Goal: Entertainment & Leisure: Consume media (video, audio)

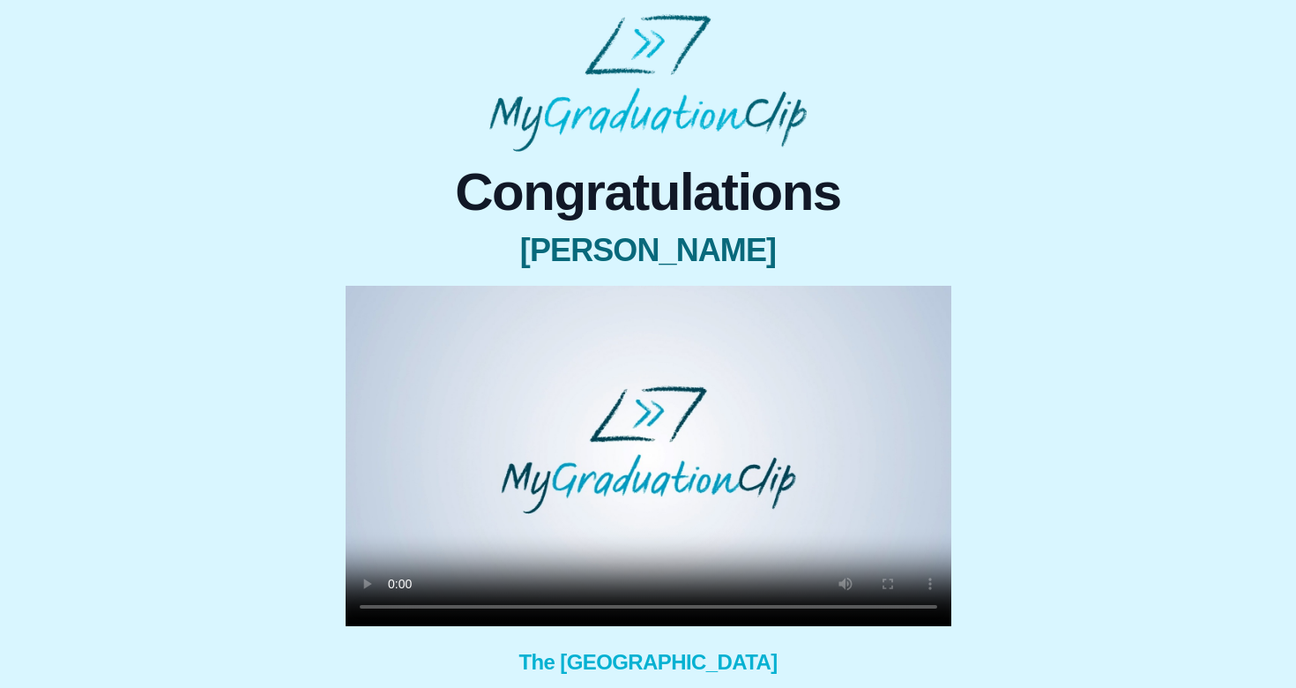
click at [709, 607] on video at bounding box center [649, 456] width 606 height 340
click at [596, 603] on video at bounding box center [649, 456] width 606 height 340
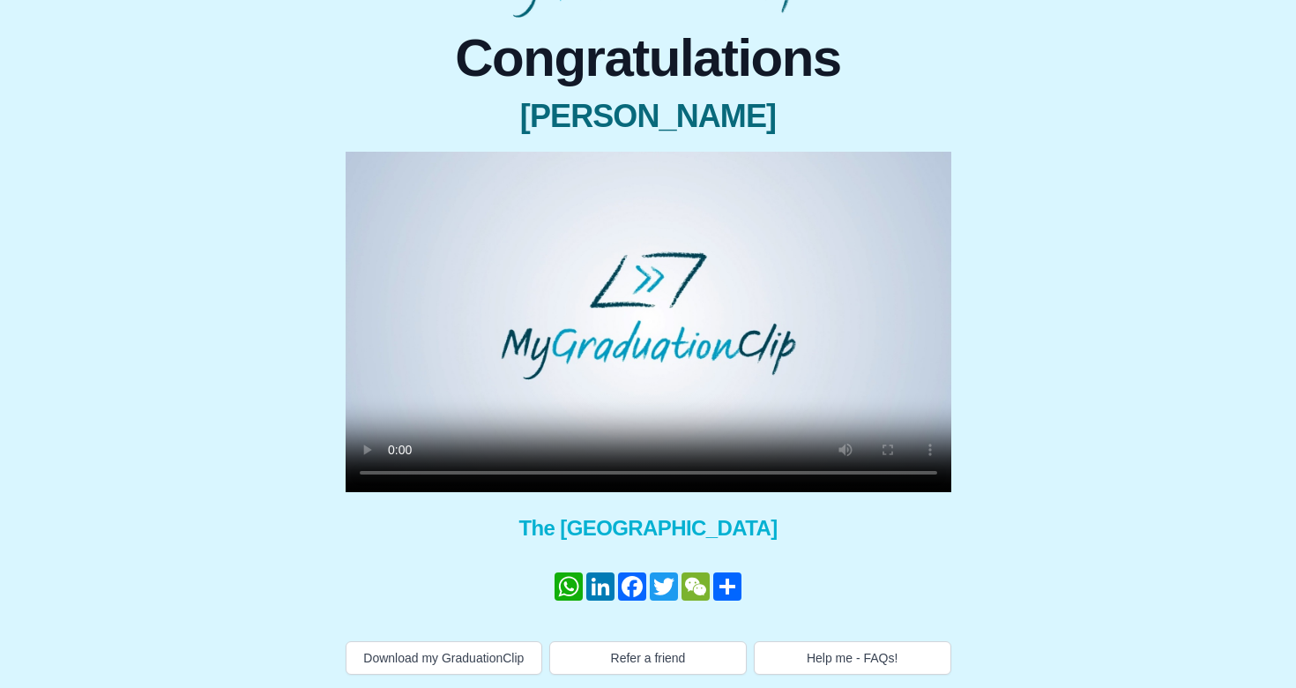
scroll to position [135, 0]
click at [395, 474] on video at bounding box center [649, 321] width 606 height 340
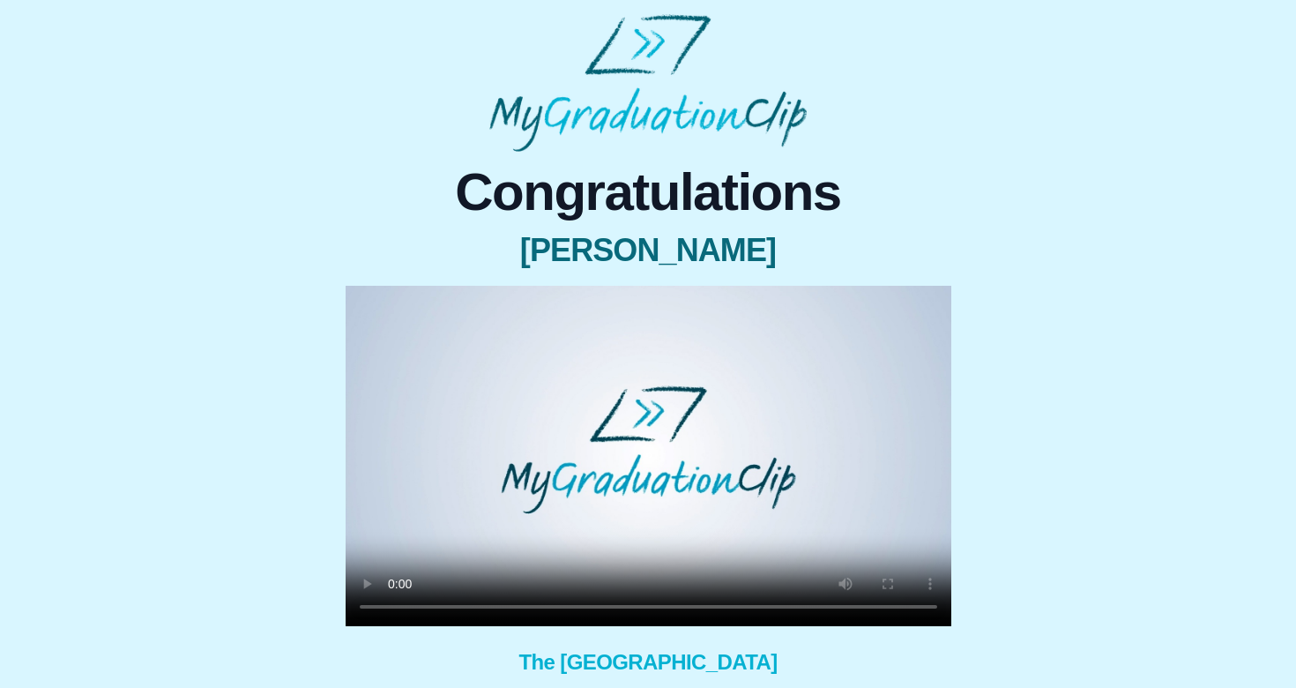
scroll to position [0, 0]
click at [561, 598] on video at bounding box center [649, 456] width 606 height 340
click at [389, 604] on video at bounding box center [649, 456] width 606 height 340
click at [400, 612] on video at bounding box center [649, 456] width 606 height 340
click at [396, 606] on video at bounding box center [649, 456] width 606 height 340
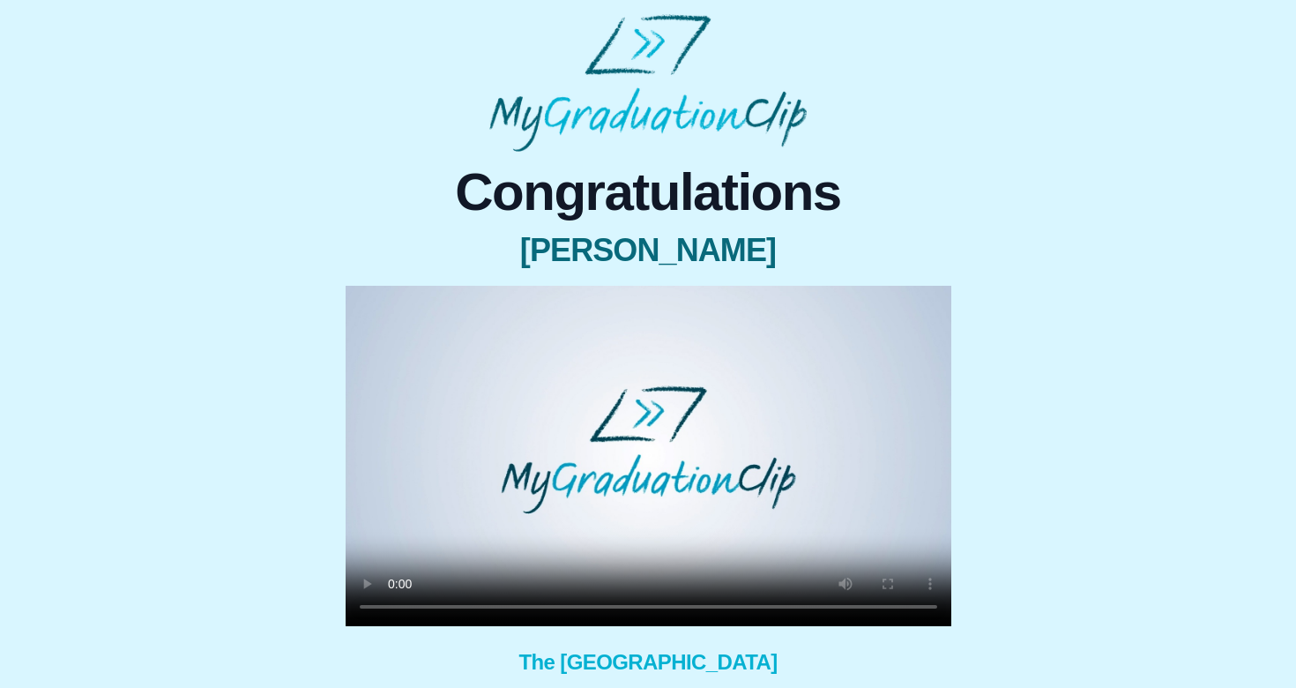
click at [552, 616] on video at bounding box center [649, 456] width 606 height 340
click at [565, 608] on video at bounding box center [649, 456] width 606 height 340
click at [599, 607] on video at bounding box center [649, 456] width 606 height 340
click at [656, 607] on video at bounding box center [649, 456] width 606 height 340
click at [622, 603] on video at bounding box center [649, 456] width 606 height 340
